Goal: Information Seeking & Learning: Understand process/instructions

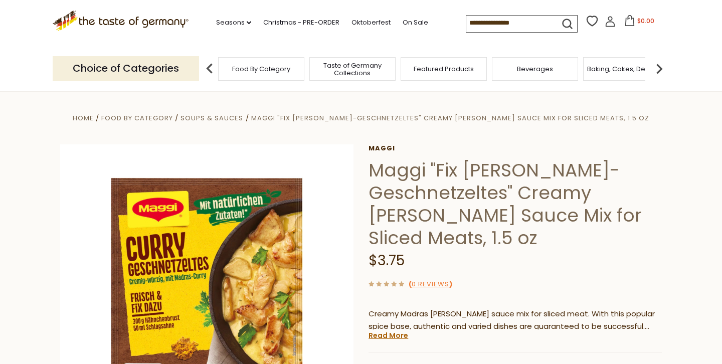
click at [660, 70] on img at bounding box center [659, 69] width 20 height 20
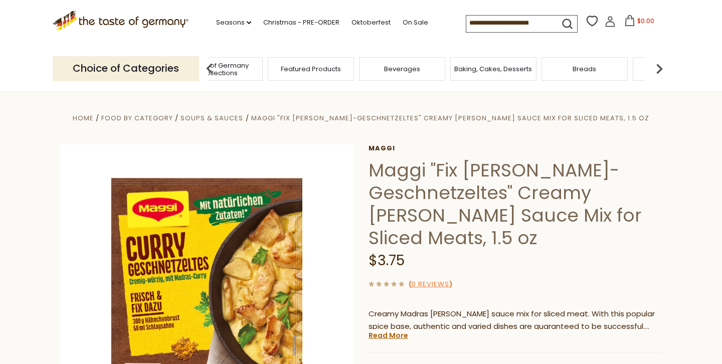
click at [660, 70] on img at bounding box center [659, 69] width 20 height 20
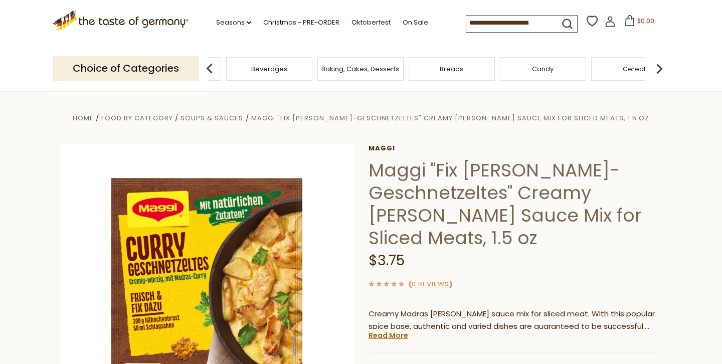
click at [660, 70] on img at bounding box center [659, 69] width 20 height 20
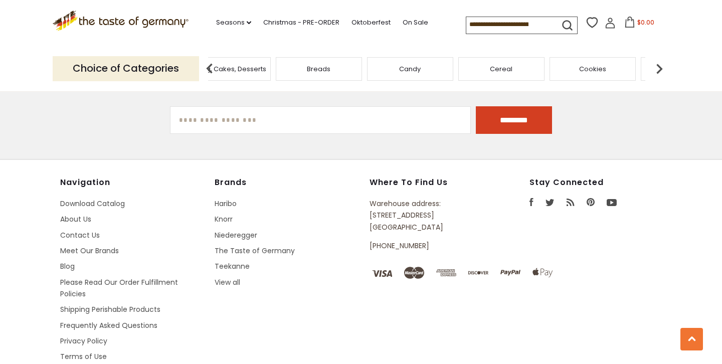
scroll to position [1434, 0]
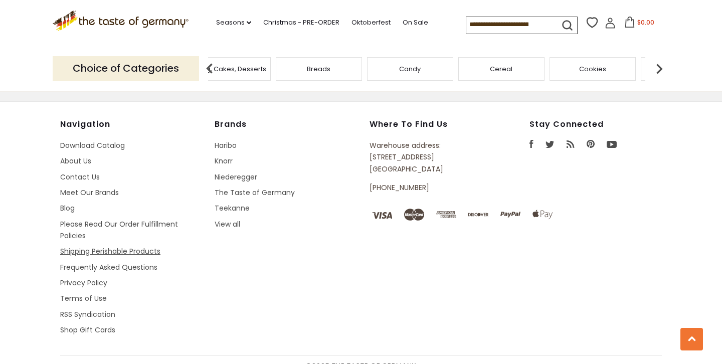
click at [87, 246] on link "Shipping Perishable Products" at bounding box center [110, 251] width 100 height 10
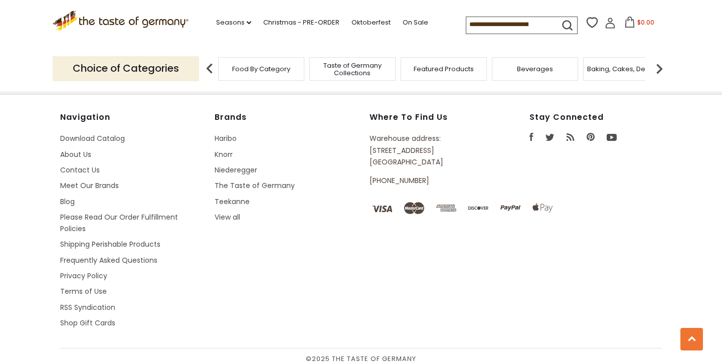
scroll to position [1293, 0]
